Goal: Task Accomplishment & Management: Manage account settings

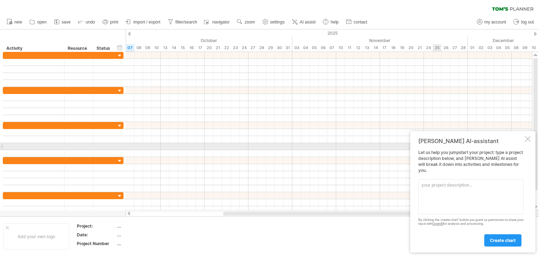
click at [527, 142] on div at bounding box center [528, 139] width 6 height 6
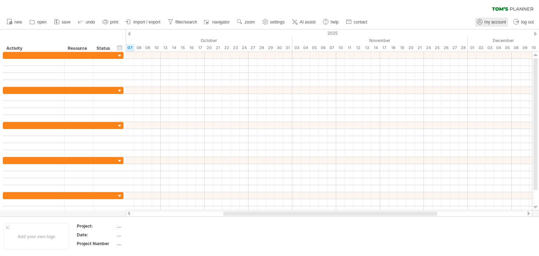
click at [497, 23] on span "my account" at bounding box center [495, 22] width 21 height 5
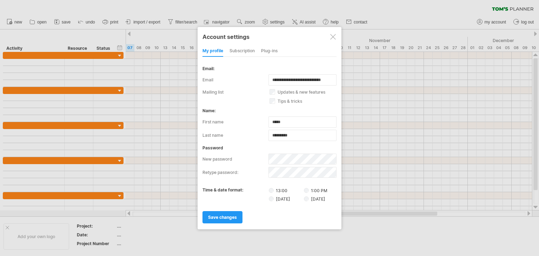
click at [253, 51] on div "subscription" at bounding box center [242, 51] width 25 height 11
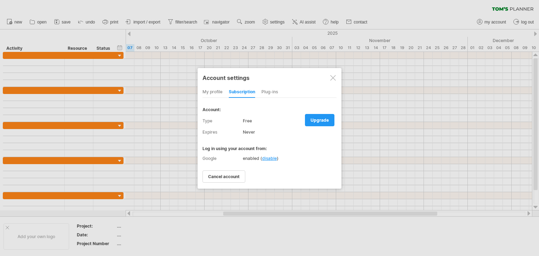
click at [273, 83] on div "Account settings my profile subscription Plug-ins subscription members charts W…" at bounding box center [270, 128] width 144 height 121
click at [265, 94] on div "Plug-ins" at bounding box center [270, 92] width 17 height 11
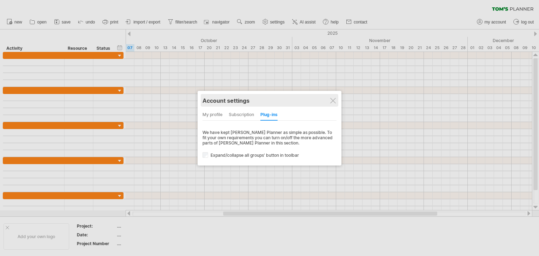
click at [328, 101] on div "Account settings" at bounding box center [270, 100] width 134 height 13
click at [332, 101] on div at bounding box center [333, 101] width 6 height 6
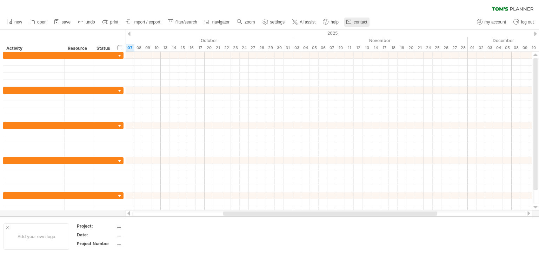
click at [349, 24] on use at bounding box center [349, 21] width 7 height 7
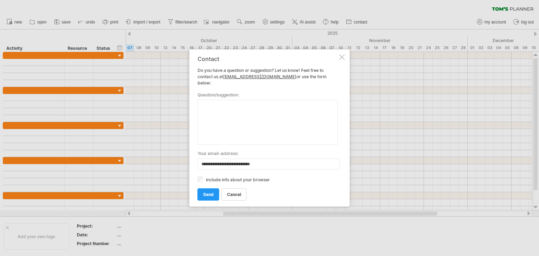
click at [343, 58] on div at bounding box center [343, 57] width 6 height 6
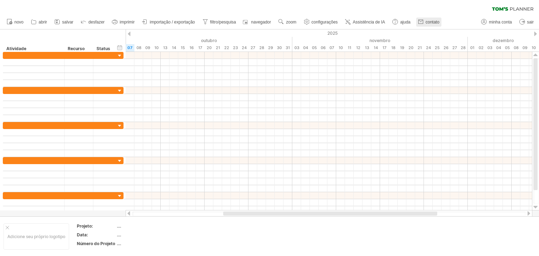
click at [427, 21] on font "contato" at bounding box center [433, 22] width 14 height 5
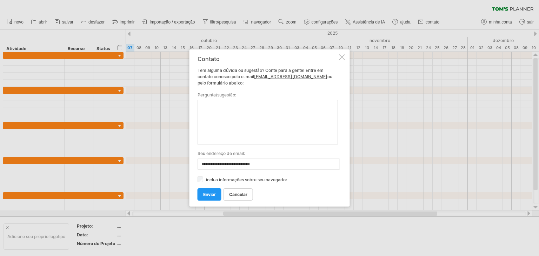
click at [343, 55] on div at bounding box center [343, 57] width 6 height 6
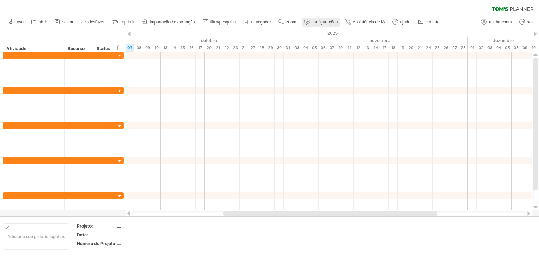
click at [324, 20] on font "configurações" at bounding box center [325, 22] width 26 height 5
select select "*"
select select "**"
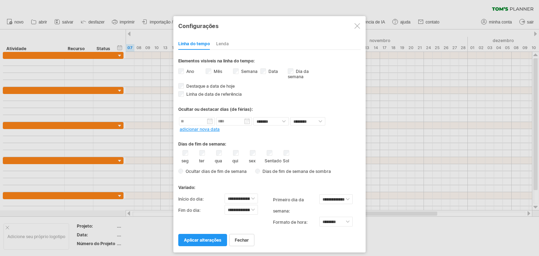
click at [358, 26] on div at bounding box center [358, 26] width 6 height 6
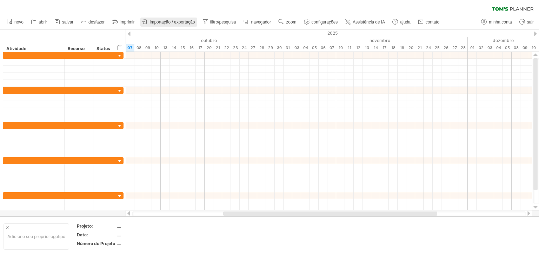
click at [171, 19] on link "importação / exportação" at bounding box center [168, 22] width 57 height 9
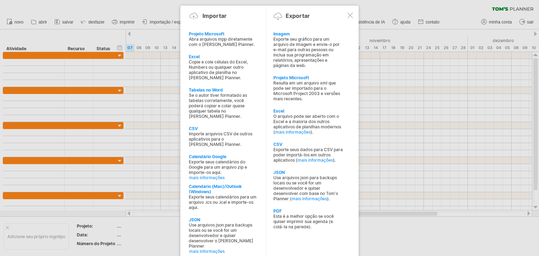
click at [349, 15] on div at bounding box center [351, 16] width 6 height 6
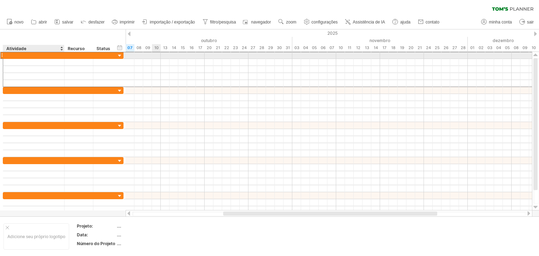
click at [47, 54] on div at bounding box center [34, 55] width 54 height 7
paste input "**********"
type input "**********"
click at [9, 55] on input "**********" at bounding box center [34, 55] width 54 height 7
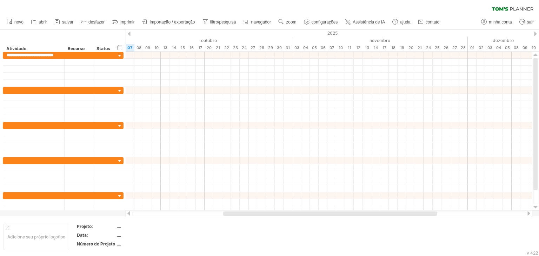
drag, startPoint x: 507, startPoint y: 0, endPoint x: 78, endPoint y: 41, distance: 431.5
click at [78, 41] on div "ocultar início/fim/duração mostrar início/fim/duração ******** Atividade ******…" at bounding box center [63, 40] width 126 height 22
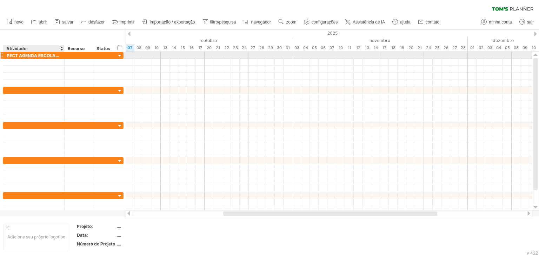
click at [64, 55] on div at bounding box center [64, 55] width 4 height 7
click at [122, 54] on div at bounding box center [120, 56] width 7 height 7
click at [41, 51] on div "Atividade" at bounding box center [33, 48] width 54 height 7
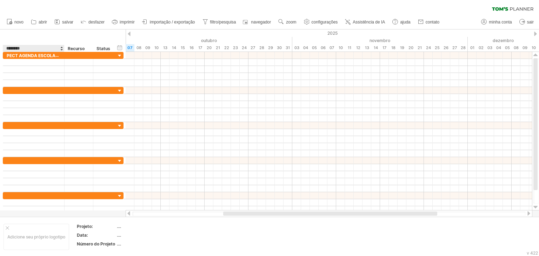
click at [41, 51] on input "********" at bounding box center [33, 48] width 54 height 7
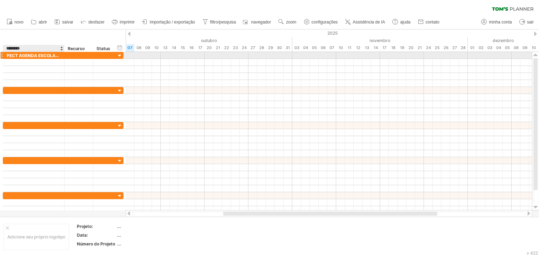
click at [21, 55] on font "PECT AGENDA ESCOLAR O ANUAL" at bounding box center [43, 56] width 72 height 6
click at [18, 55] on font "PECT AGENDA ESCOLAR O ANUAL" at bounding box center [43, 56] width 72 height 6
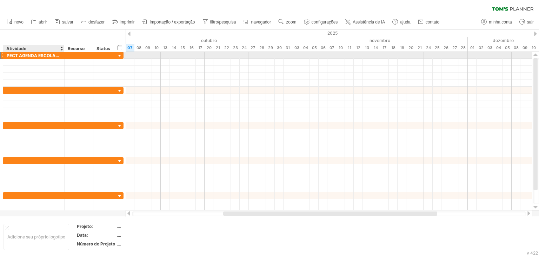
click at [18, 55] on font "PECT AGENDA ESCOLAR O ANUAL" at bounding box center [43, 56] width 72 height 6
click at [19, 55] on font "PECT AGENDA ESCOLAR O ANUAL" at bounding box center [43, 56] width 72 height 6
click at [21, 56] on font "PECT AGENDA ESCOLAR O ANUAL" at bounding box center [43, 56] width 72 height 6
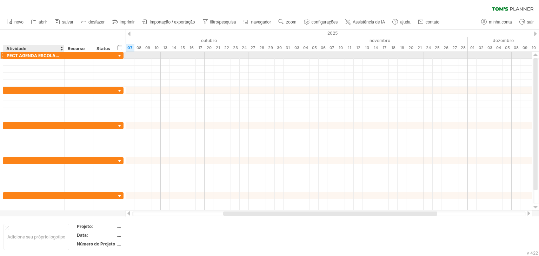
click at [21, 56] on font "PECT AGENDA ESCOLAR O ANUAL" at bounding box center [43, 56] width 72 height 6
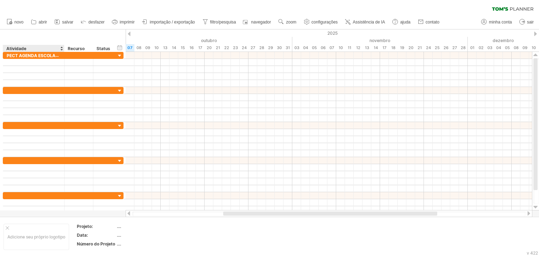
click at [77, 37] on div "ocultar início/fim/duração mostrar início/fim/duração ******** Atividade ******…" at bounding box center [63, 40] width 126 height 22
click at [23, 48] on font "Atividade" at bounding box center [16, 48] width 20 height 5
click at [24, 48] on font "Atividade" at bounding box center [16, 48] width 20 height 5
click at [22, 48] on font "Atividade" at bounding box center [16, 48] width 20 height 5
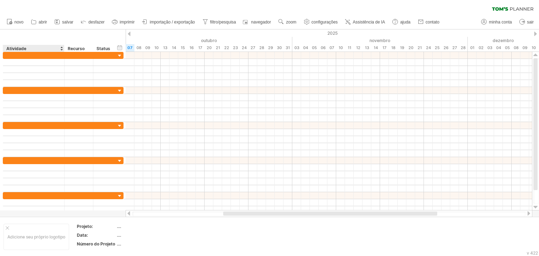
click at [22, 48] on font "Atividade" at bounding box center [16, 48] width 20 height 5
click at [11, 48] on font "Atividade" at bounding box center [16, 48] width 20 height 5
click at [12, 48] on font "Atividade" at bounding box center [16, 48] width 20 height 5
click at [15, 48] on font "Atividade" at bounding box center [16, 48] width 20 height 5
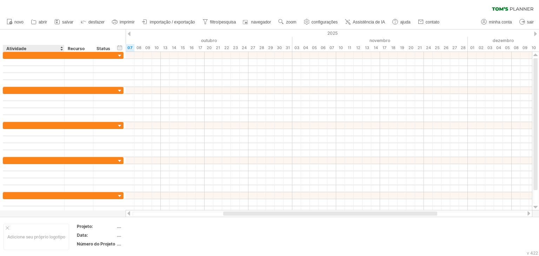
click at [15, 48] on font "Atividade" at bounding box center [16, 48] width 20 height 5
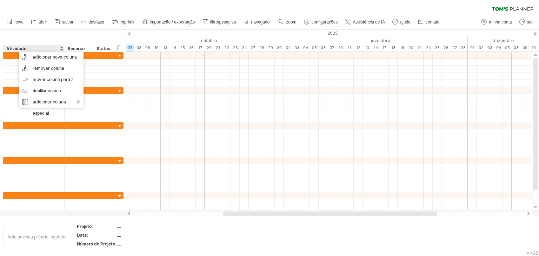
click at [58, 33] on div "ocultar início/fim/duração mostrar início/fim/duração ******** Atividade ******…" at bounding box center [63, 40] width 126 height 22
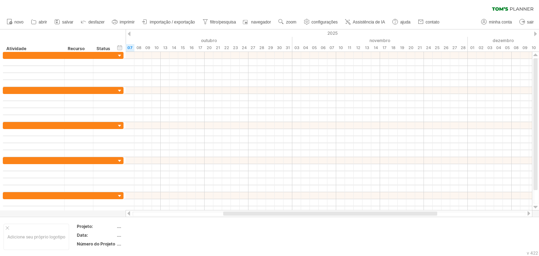
click at [4, 48] on div "******** Atividade" at bounding box center [33, 48] width 61 height 7
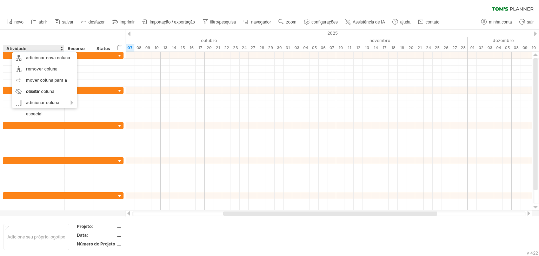
click at [9, 49] on font "Atividade" at bounding box center [16, 48] width 20 height 5
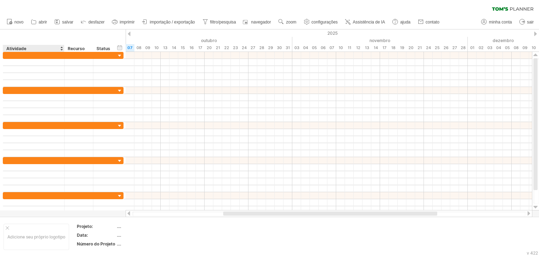
click at [9, 49] on font "Atividade" at bounding box center [16, 48] width 20 height 5
click at [8, 47] on font "Atividade" at bounding box center [16, 48] width 20 height 5
click at [15, 48] on font "Atividade" at bounding box center [16, 48] width 20 height 5
click at [17, 48] on font "Atividade" at bounding box center [16, 48] width 20 height 5
click at [18, 48] on font "Atividade" at bounding box center [16, 48] width 20 height 5
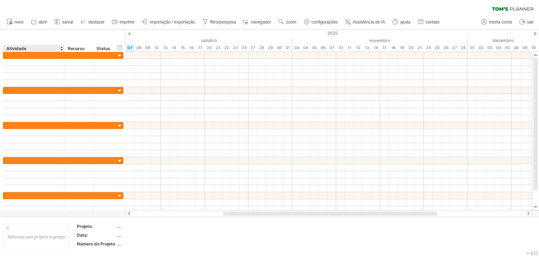
click at [18, 48] on font "Atividade" at bounding box center [16, 48] width 20 height 5
click at [8, 50] on font "Atividade" at bounding box center [16, 48] width 20 height 5
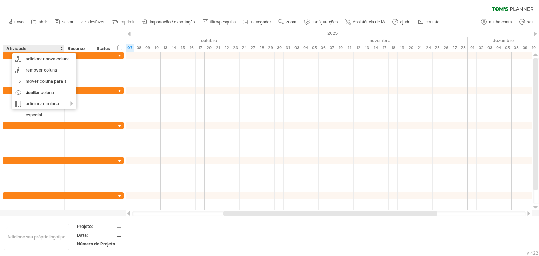
click at [49, 30] on div "ocultar início/fim/duração mostrar início/fim/duração ******** Atividade ******…" at bounding box center [63, 40] width 126 height 22
